Goal: Information Seeking & Learning: Learn about a topic

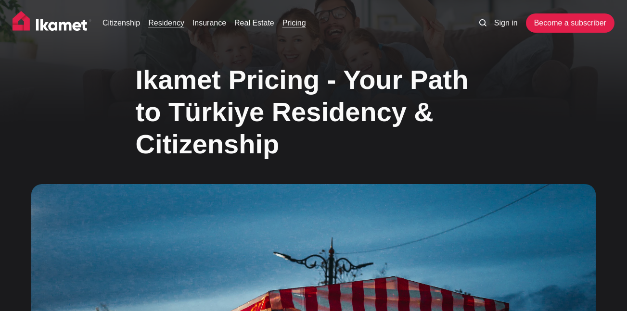
click at [168, 22] on link "Residency" at bounding box center [166, 23] width 36 height 12
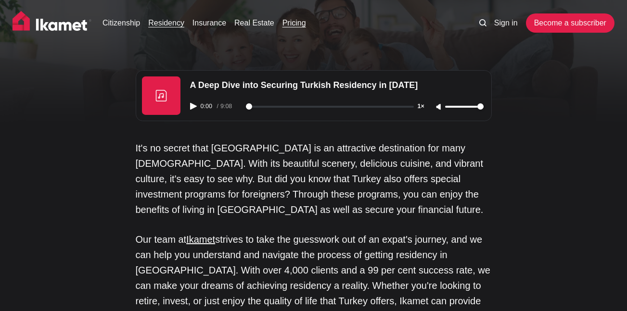
click at [289, 24] on link "Pricing" at bounding box center [294, 23] width 24 height 12
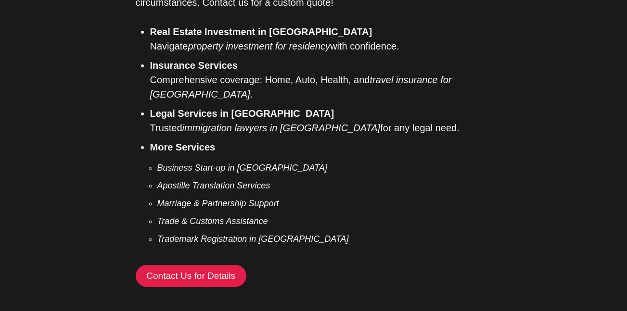
scroll to position [1732, 0]
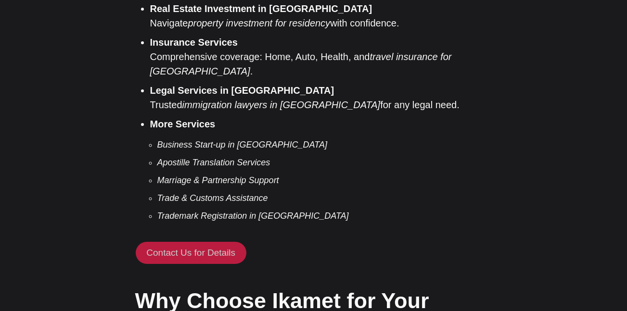
click at [206, 242] on link "Contact Us for Details" at bounding box center [191, 253] width 111 height 22
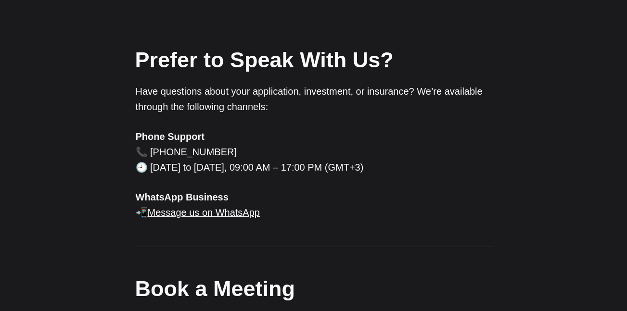
scroll to position [577, 0]
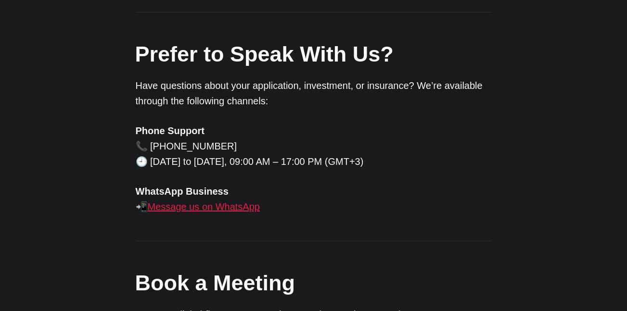
click at [220, 211] on link "Message us on WhatsApp" at bounding box center [204, 207] width 112 height 11
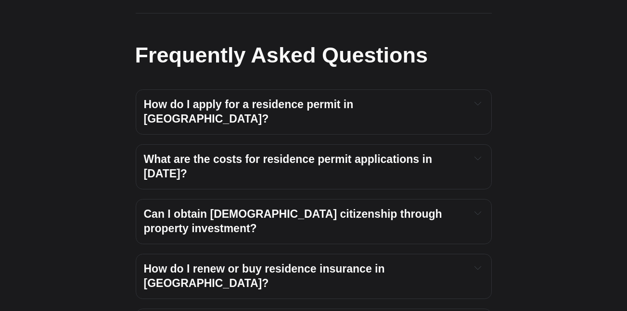
scroll to position [1011, 0]
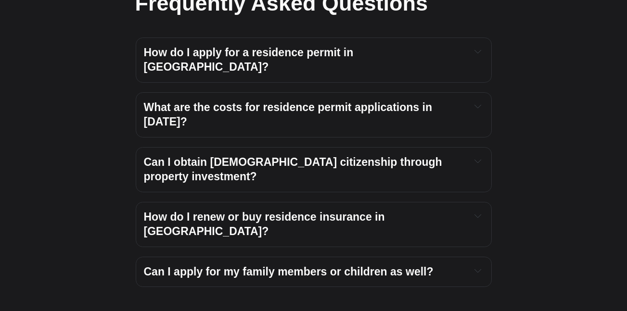
click at [299, 101] on span "What are the costs for residence permit applications in [DATE]?" at bounding box center [290, 114] width 292 height 27
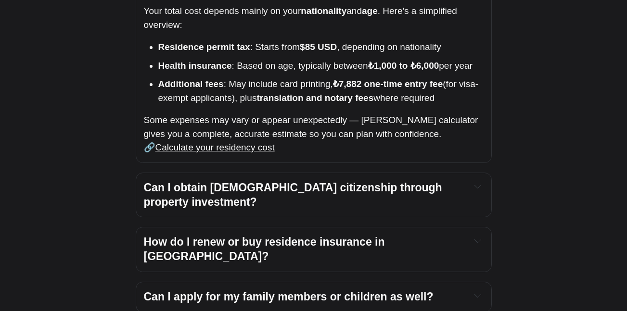
scroll to position [1155, 0]
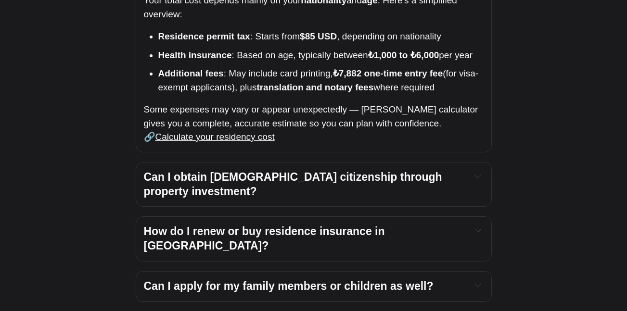
click at [265, 280] on span "Can I apply for my family members or children as well?" at bounding box center [289, 286] width 290 height 13
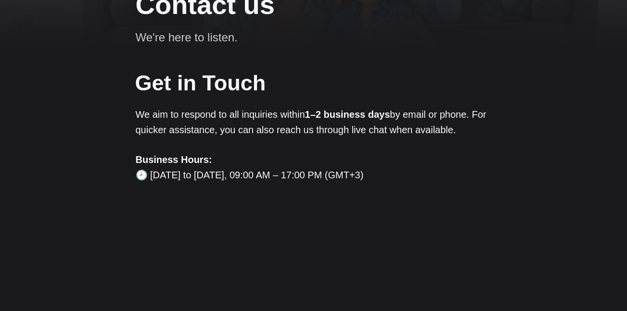
scroll to position [0, 0]
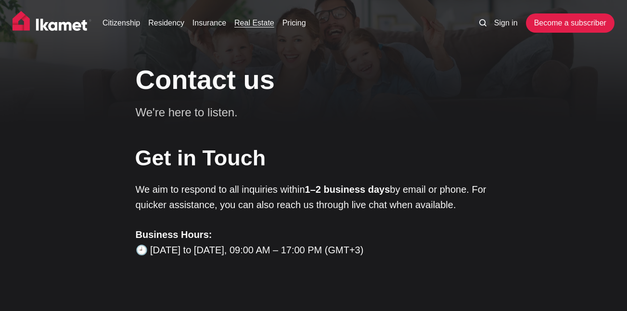
click at [256, 21] on link "Real Estate" at bounding box center [254, 23] width 40 height 12
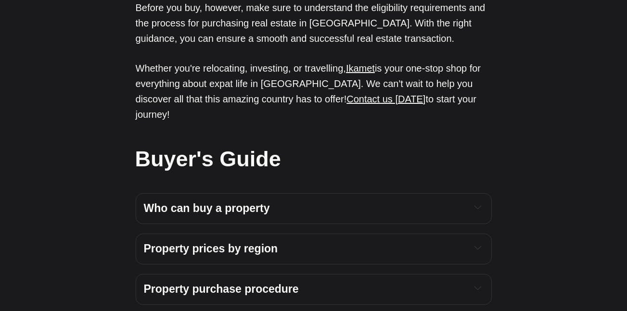
scroll to position [2599, 0]
